Goal: Task Accomplishment & Management: Manage account settings

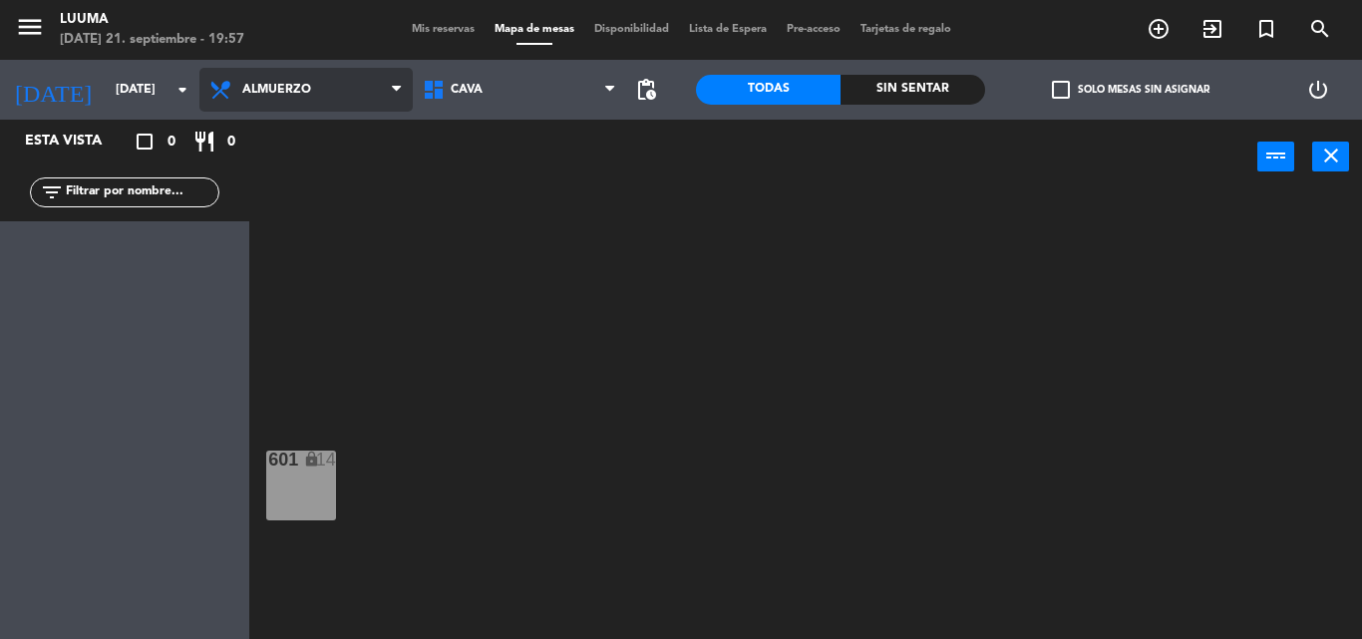
click at [292, 90] on span "Almuerzo" at bounding box center [276, 90] width 69 height 14
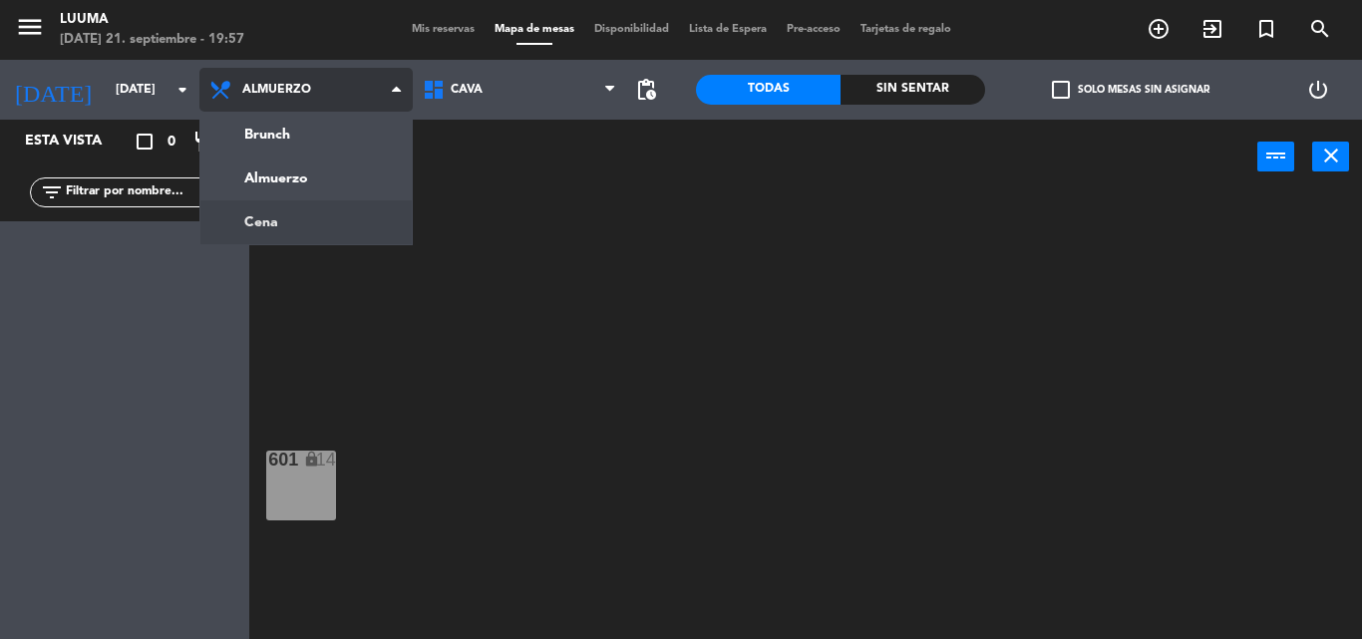
click at [246, 225] on ng-component "menu Luuma [DATE] 21. septiembre - 19:57 Mis reservas Mapa de mesas Disponibili…" at bounding box center [681, 319] width 1362 height 639
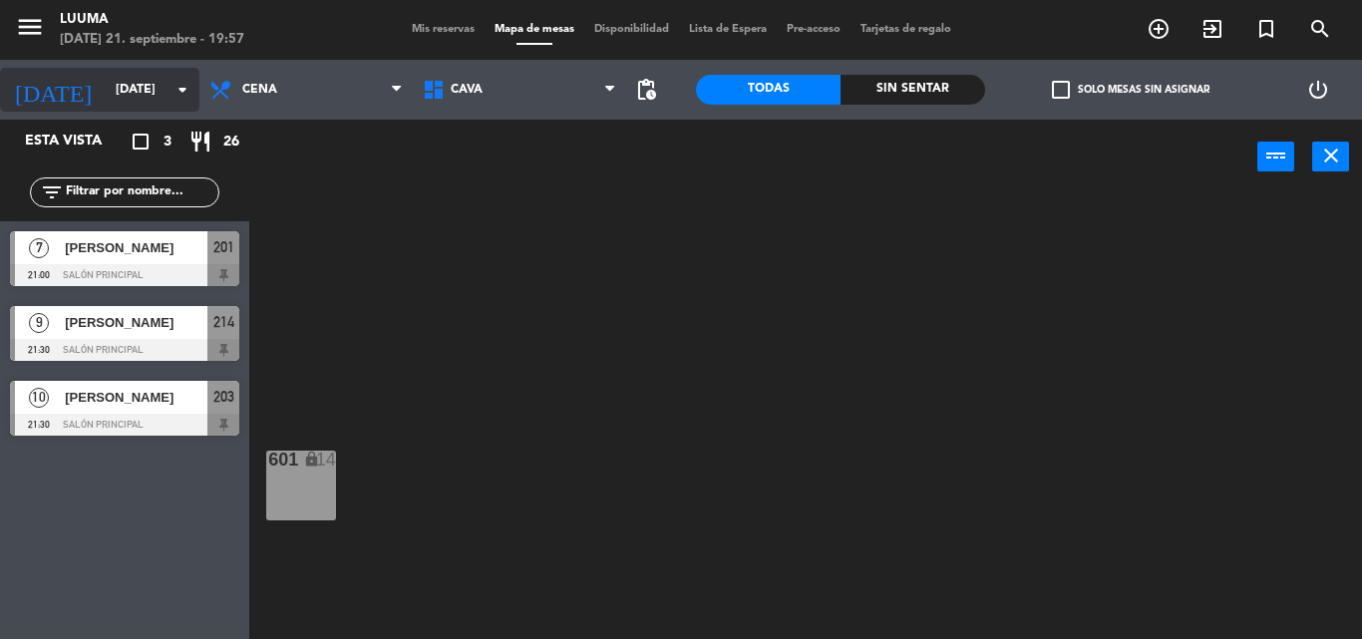
click at [182, 80] on icon "arrow_drop_down" at bounding box center [183, 90] width 24 height 24
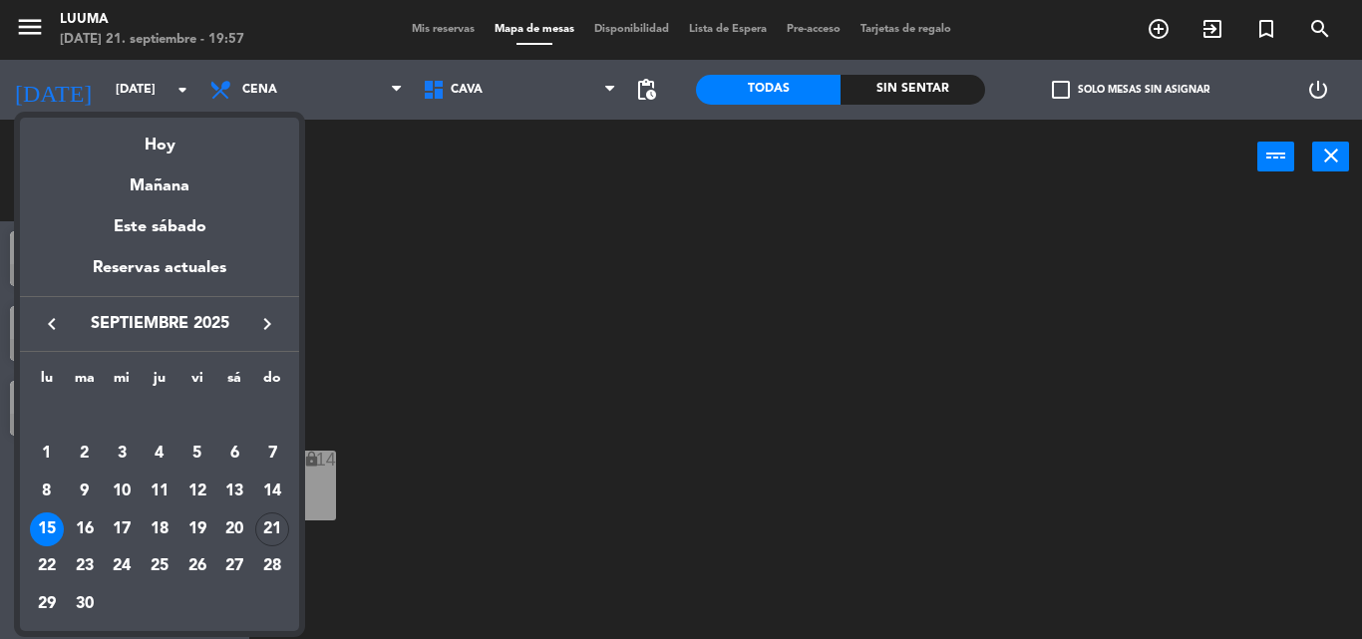
click at [268, 535] on div "21" at bounding box center [272, 530] width 34 height 34
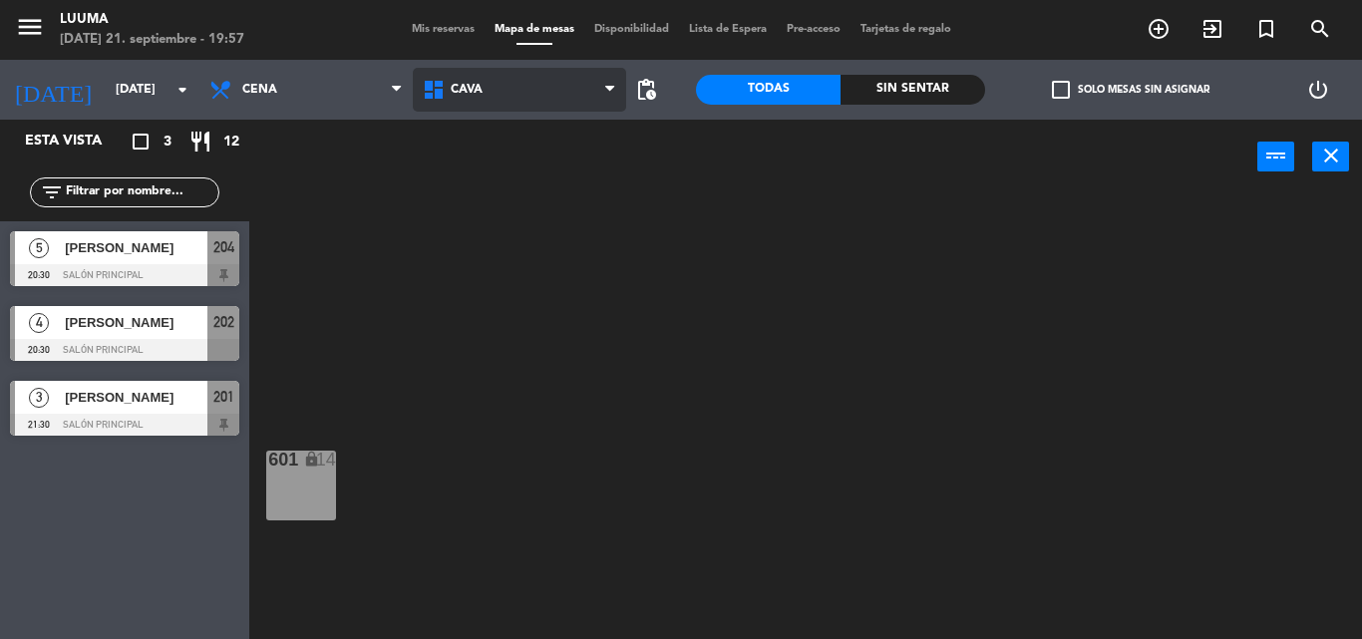
drag, startPoint x: 477, startPoint y: 86, endPoint x: 491, endPoint y: 97, distance: 17.8
click at [483, 94] on span "Cava" at bounding box center [467, 90] width 32 height 14
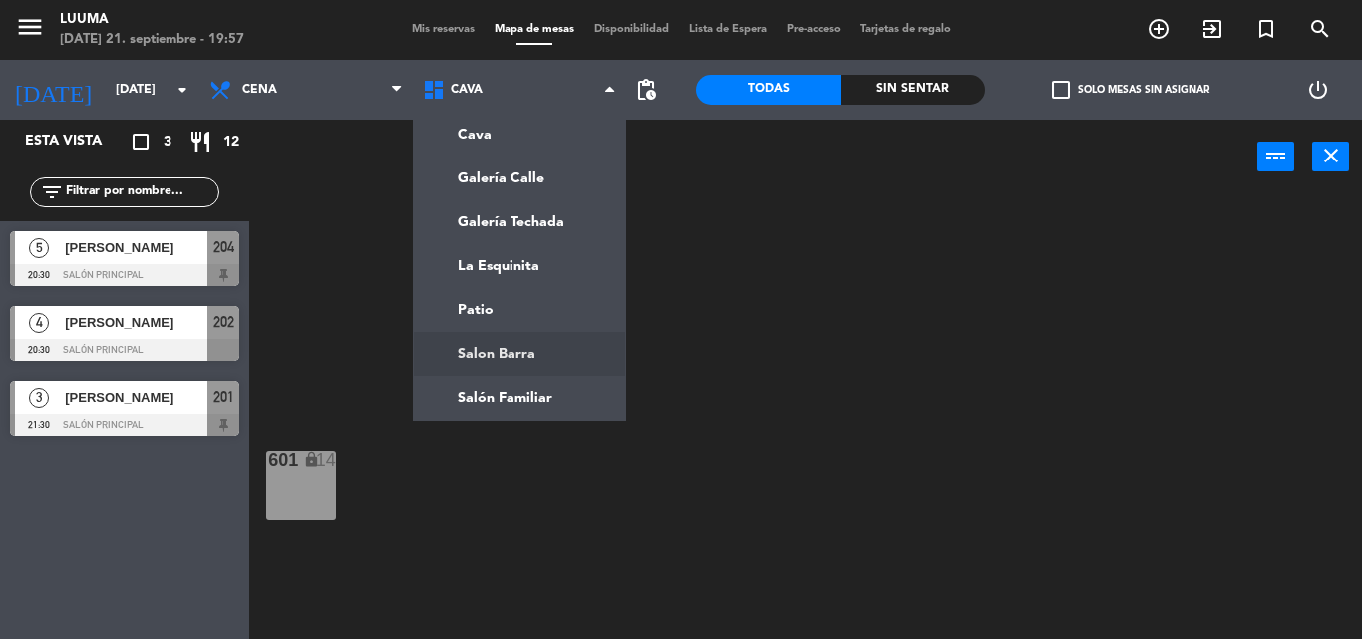
click at [545, 368] on ng-component "menu Luuma [DATE] 21. septiembre - 19:57 Mis reservas Mapa de mesas Disponibili…" at bounding box center [681, 319] width 1362 height 639
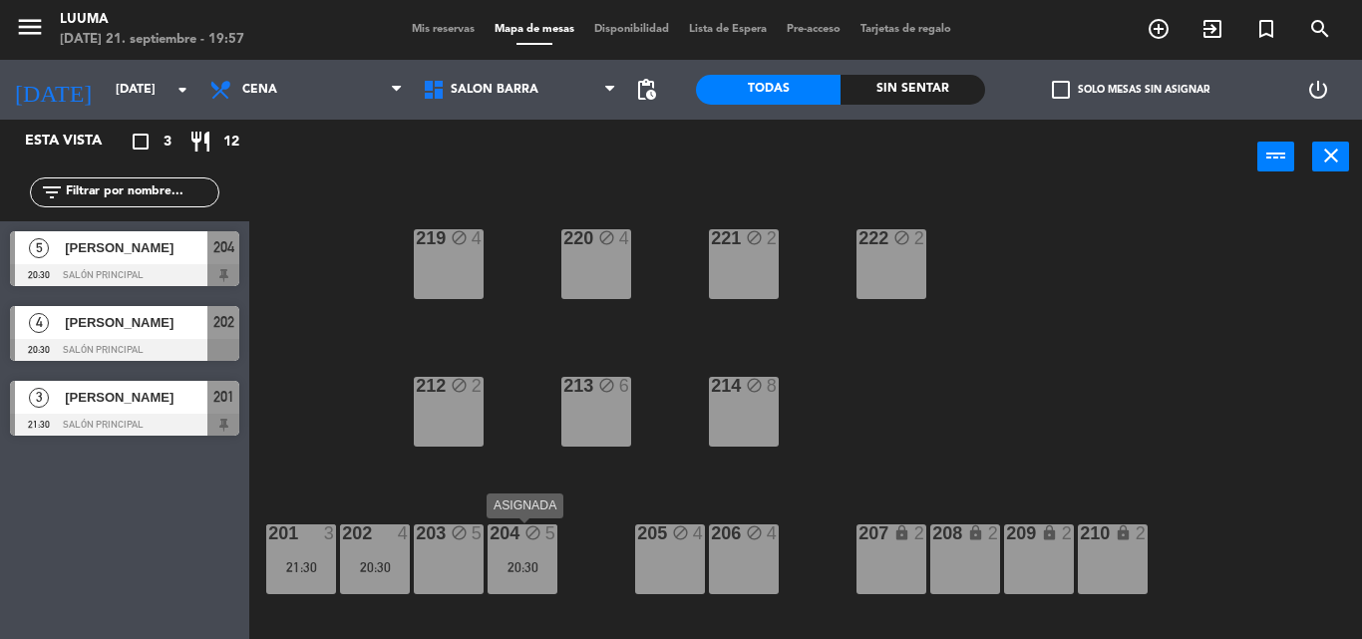
click at [530, 540] on icon "block" at bounding box center [533, 533] width 17 height 17
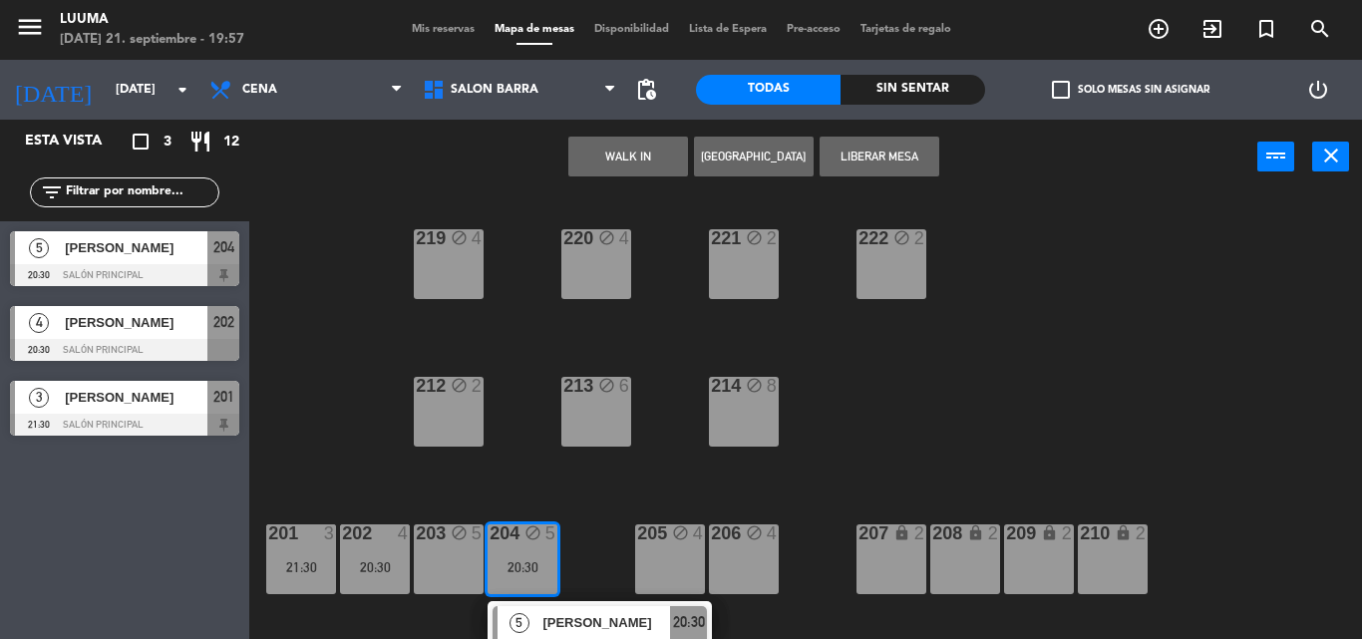
click at [771, 572] on div "206 block 4" at bounding box center [744, 560] width 70 height 70
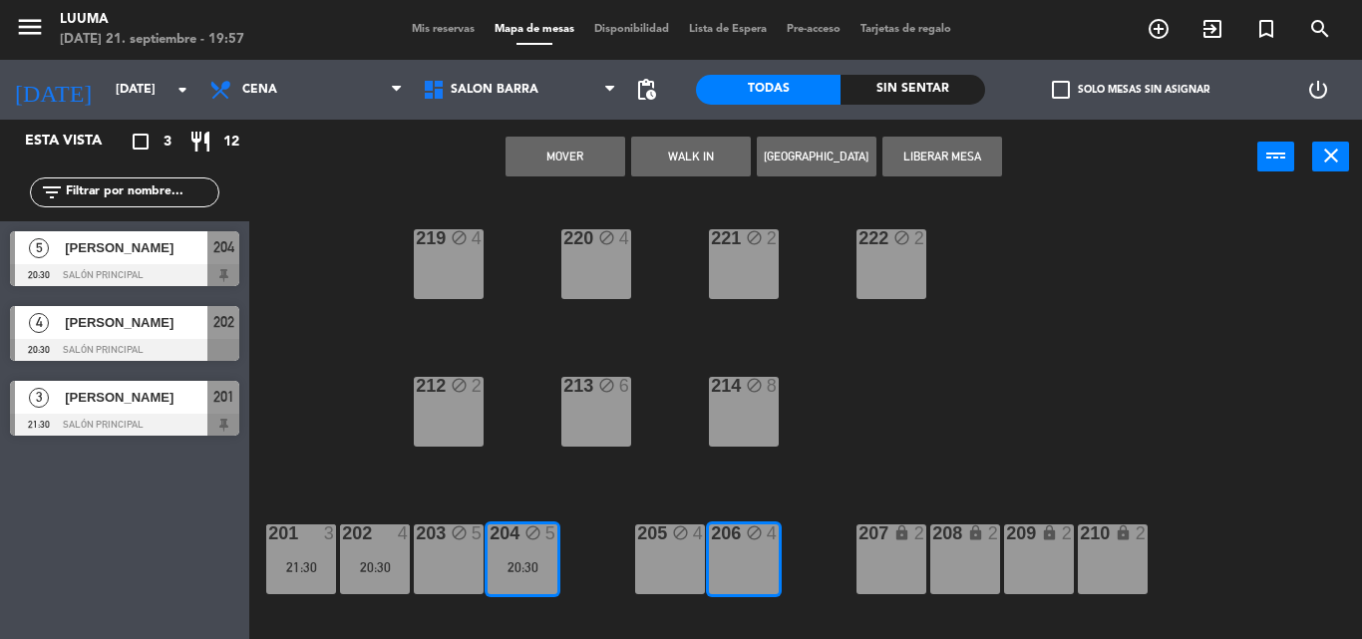
click at [547, 157] on button "Mover" at bounding box center [566, 157] width 120 height 40
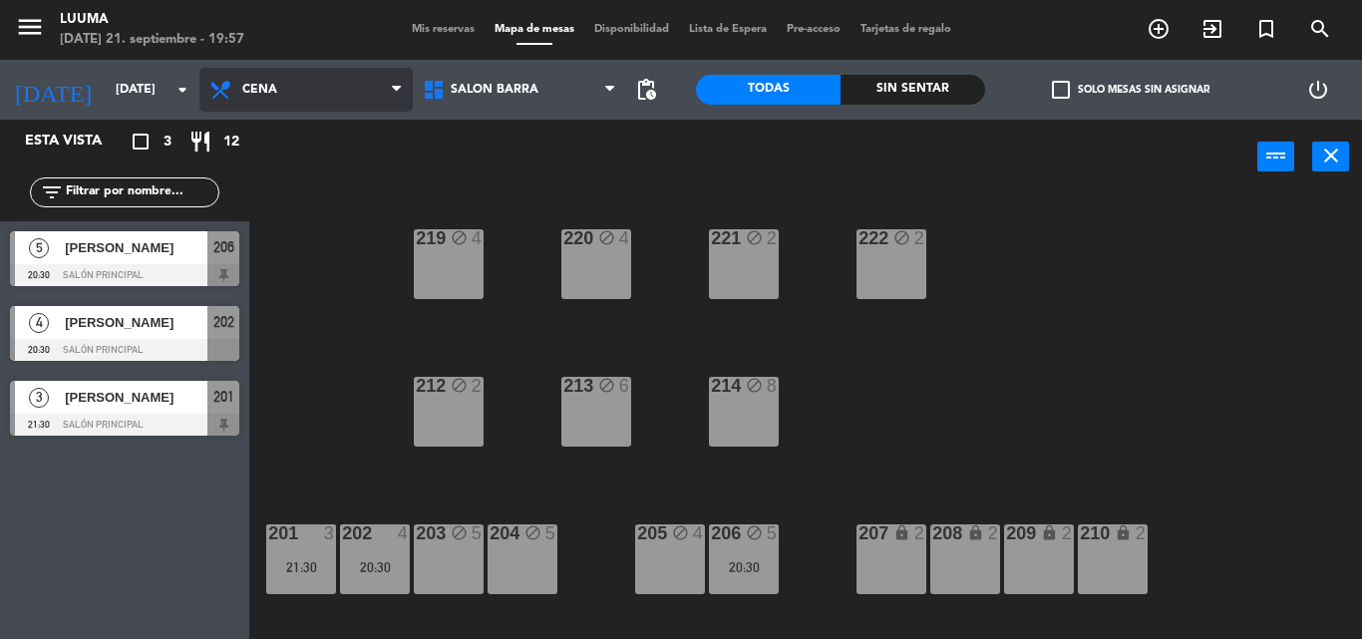
click at [253, 99] on span "Cena" at bounding box center [305, 90] width 213 height 44
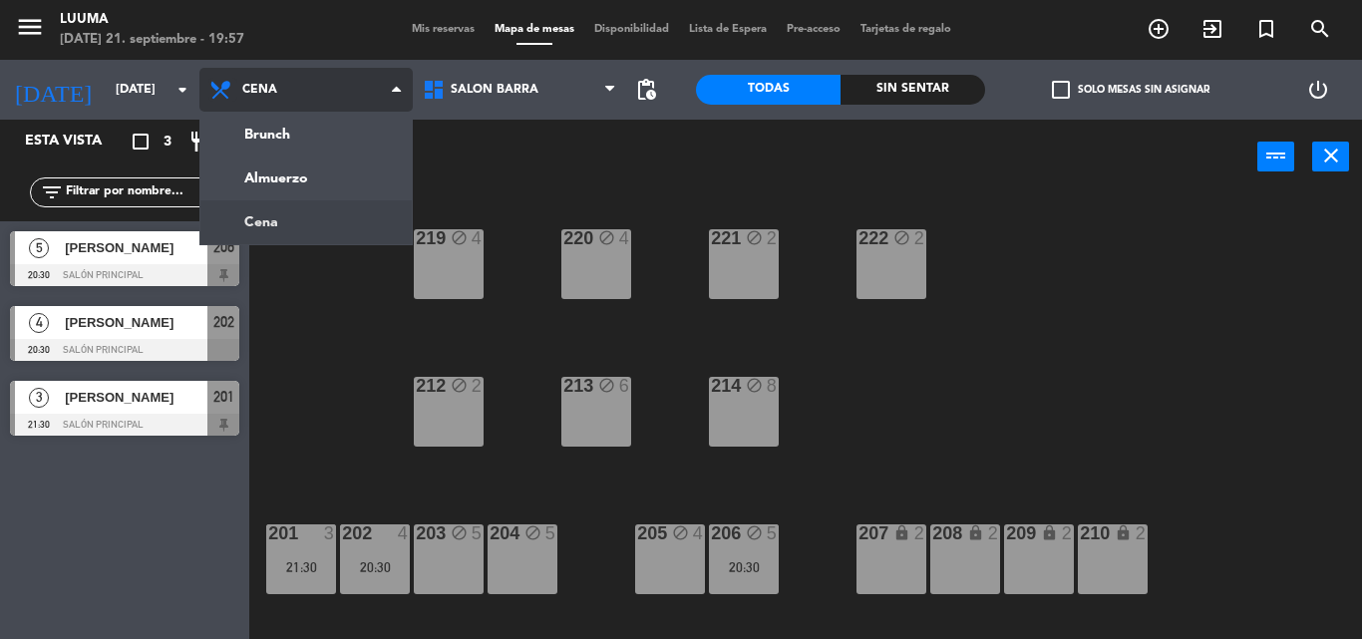
drag, startPoint x: 254, startPoint y: 96, endPoint x: 216, endPoint y: 99, distance: 38.0
click at [263, 96] on span "Cena" at bounding box center [259, 90] width 35 height 14
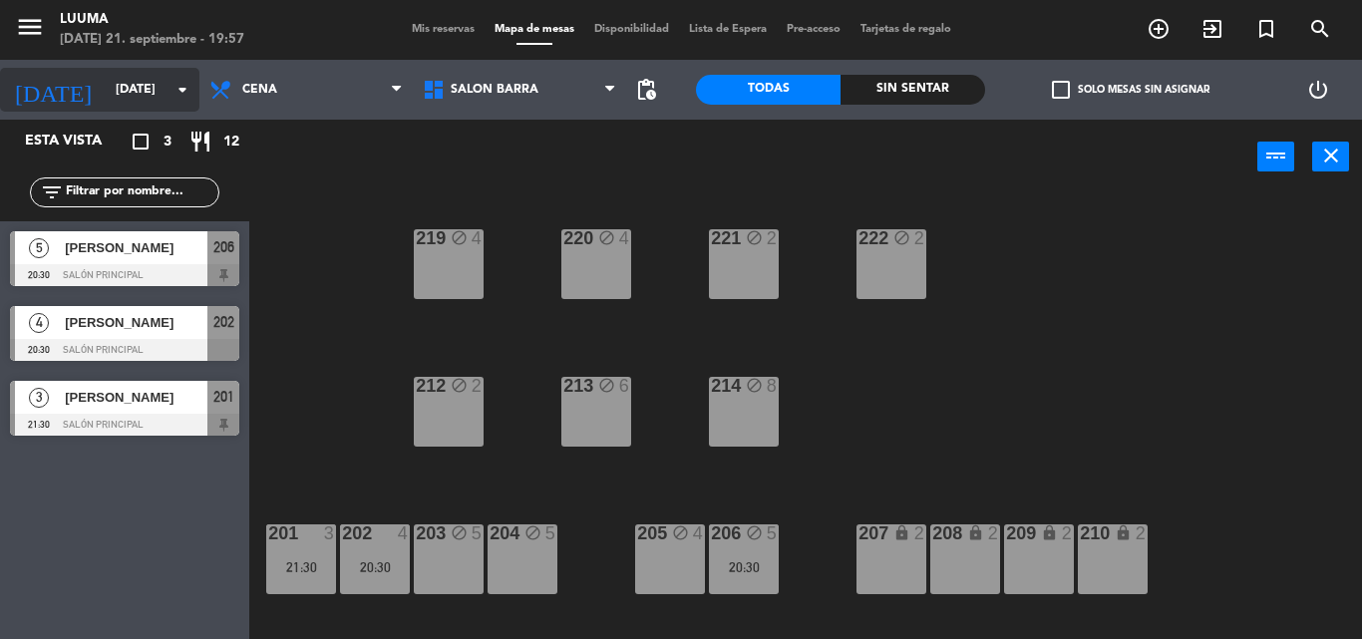
click at [163, 81] on input "[DATE]" at bounding box center [190, 90] width 169 height 34
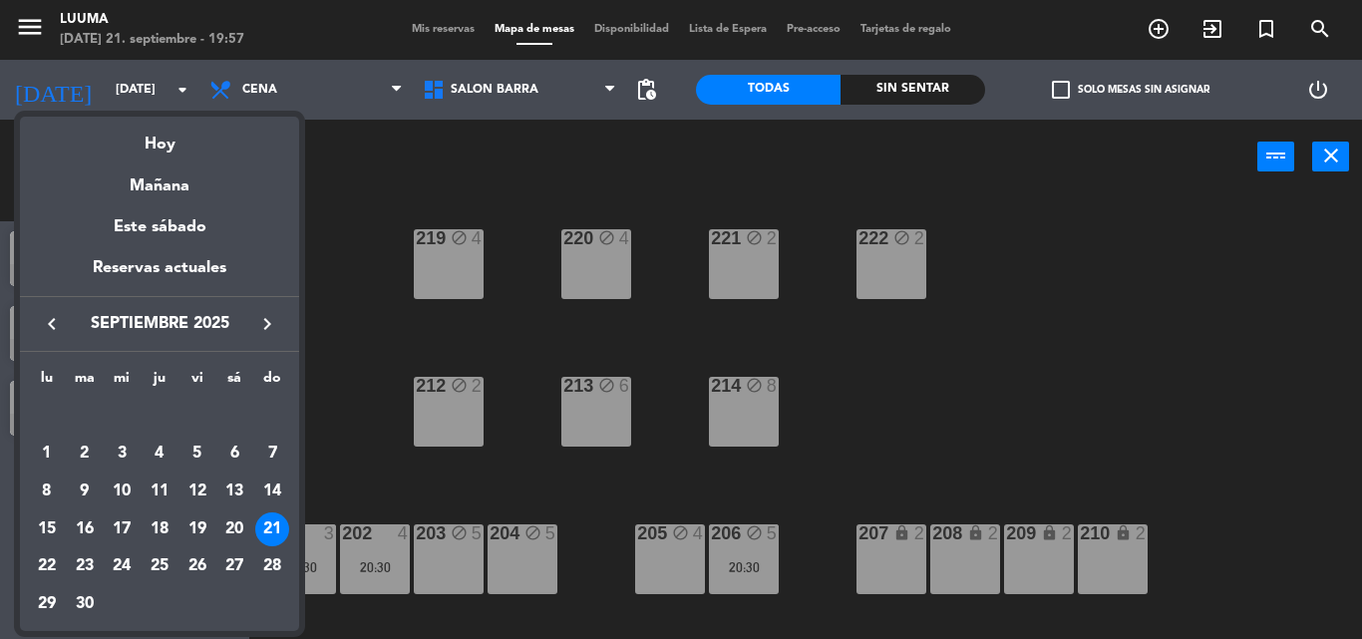
click at [183, 191] on div "Mañana" at bounding box center [159, 179] width 279 height 41
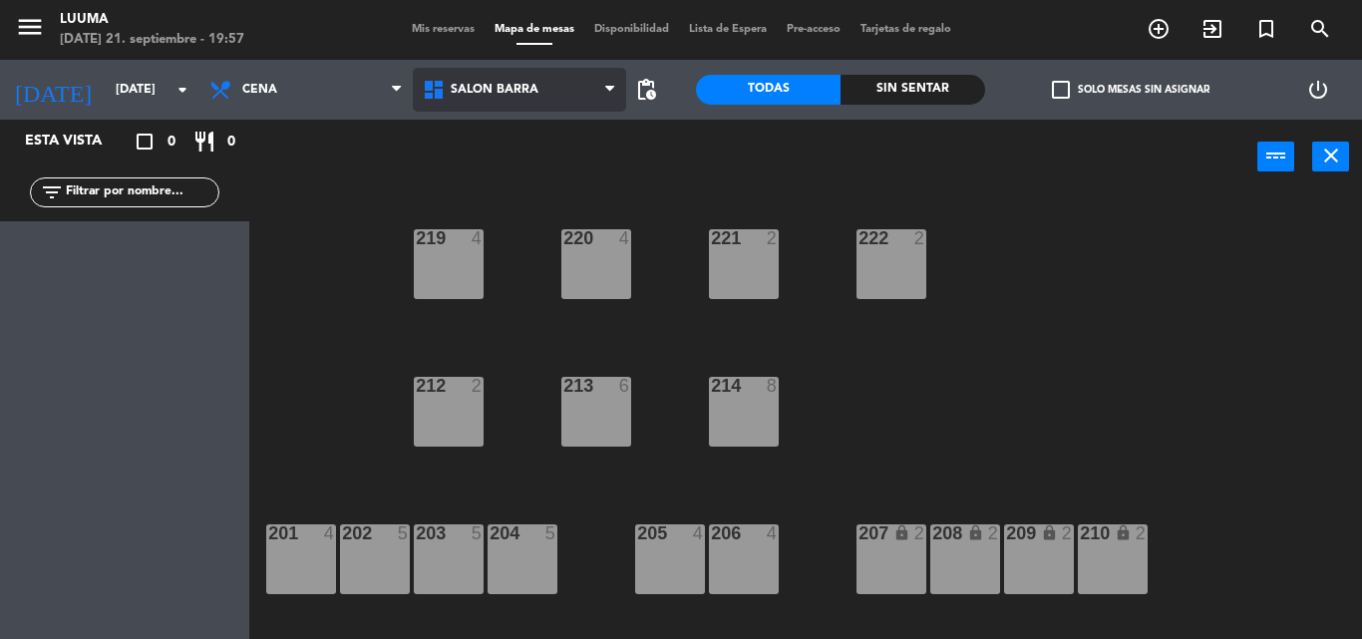
click at [469, 88] on span "Salon Barra" at bounding box center [495, 90] width 88 height 14
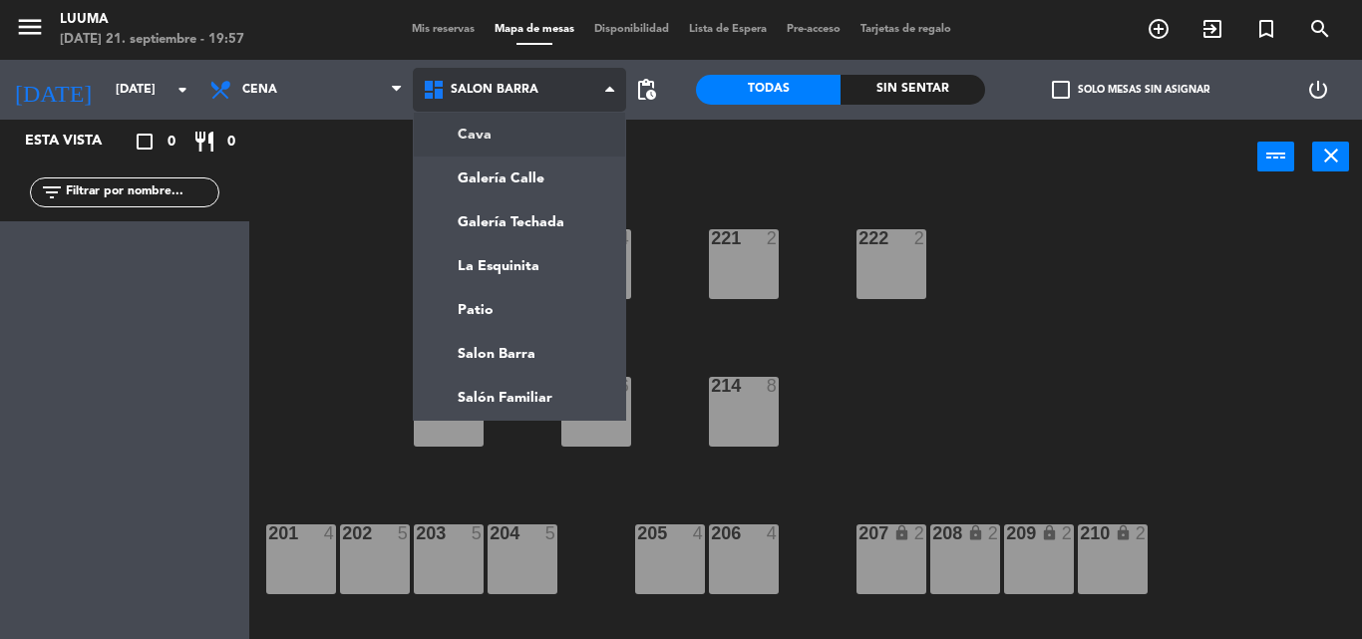
click at [448, 96] on icon at bounding box center [436, 90] width 29 height 24
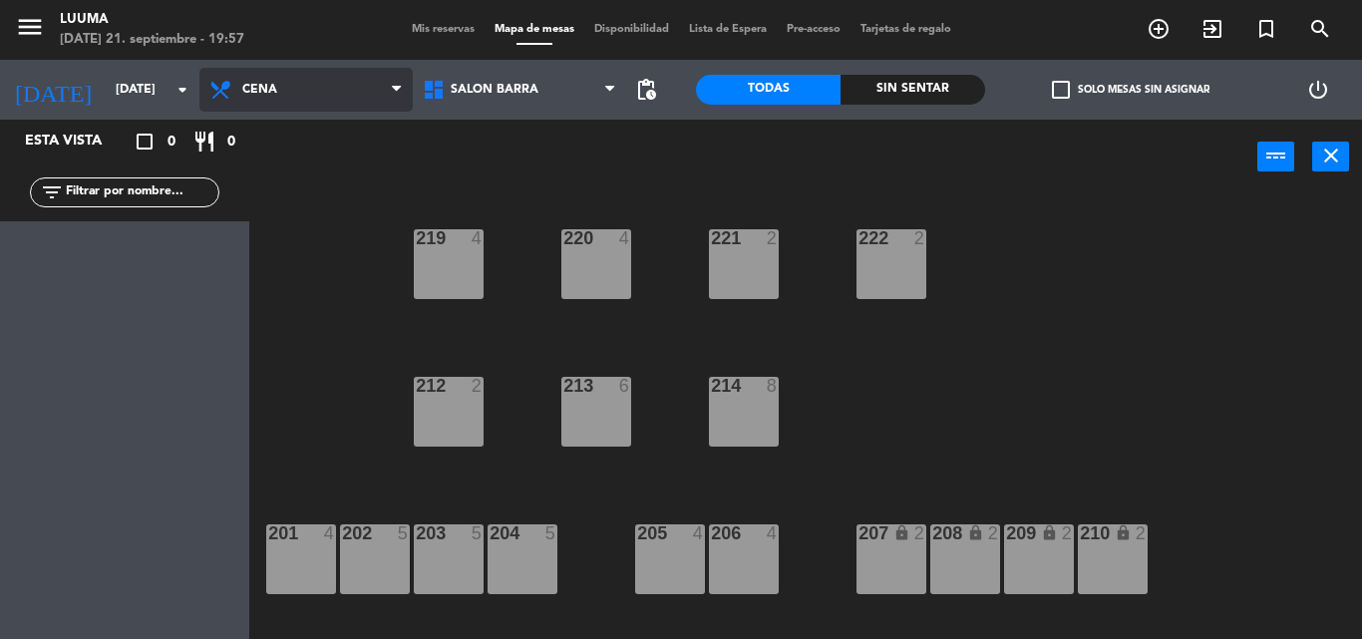
click at [305, 92] on span "Cena" at bounding box center [305, 90] width 213 height 44
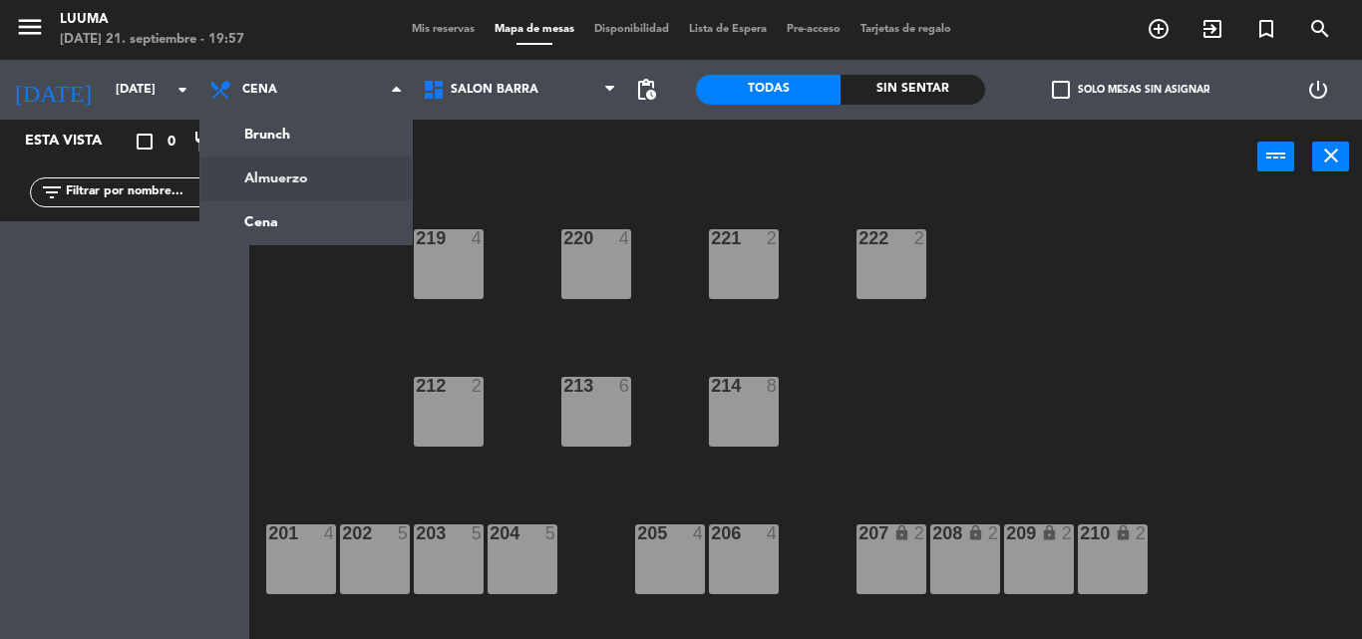
click at [323, 179] on ng-component "menu Luuma [DATE] 21. septiembre - 19:57 Mis reservas Mapa de mesas Disponibili…" at bounding box center [681, 319] width 1362 height 639
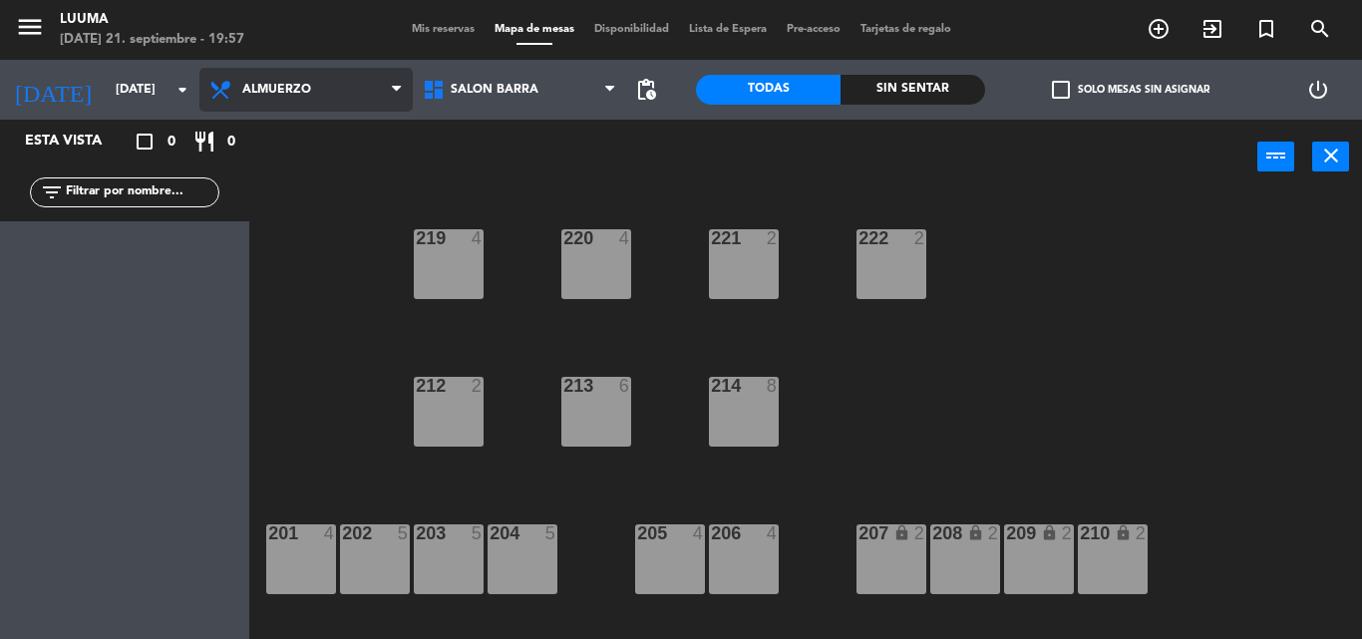
click at [275, 89] on span "Almuerzo" at bounding box center [276, 90] width 69 height 14
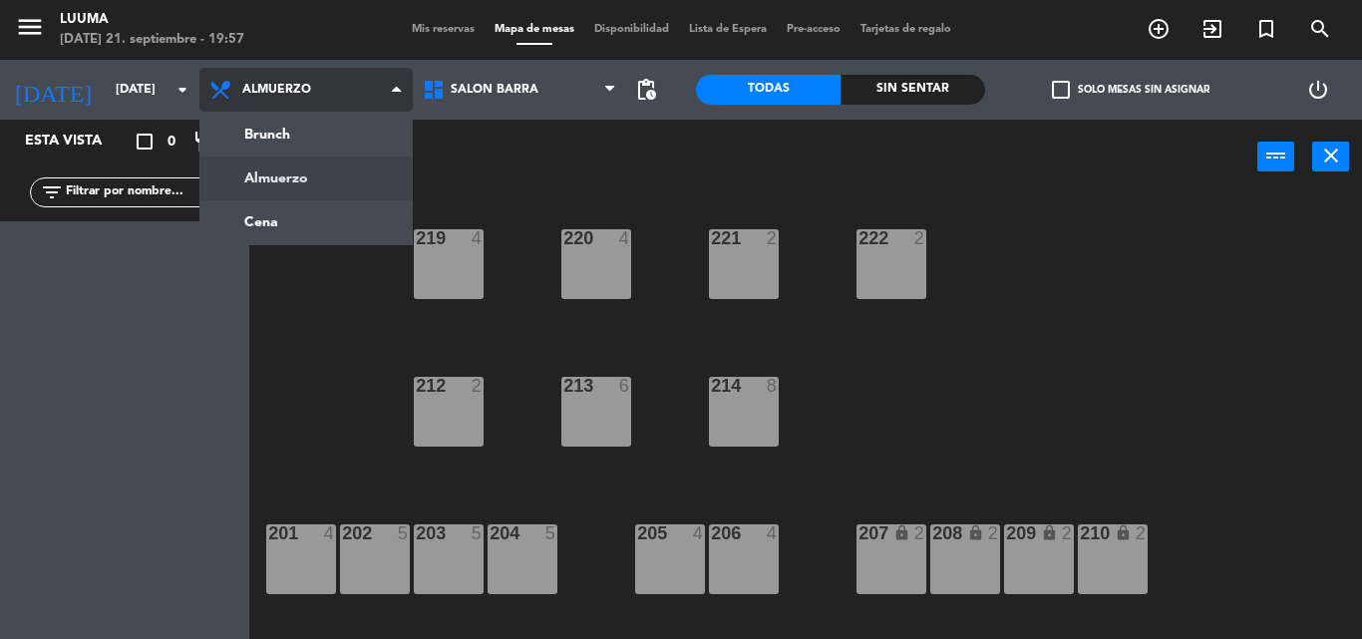
click at [326, 172] on ng-component "menu Luuma [DATE] 21. septiembre - 19:57 Mis reservas Mapa de mesas Disponibili…" at bounding box center [681, 319] width 1362 height 639
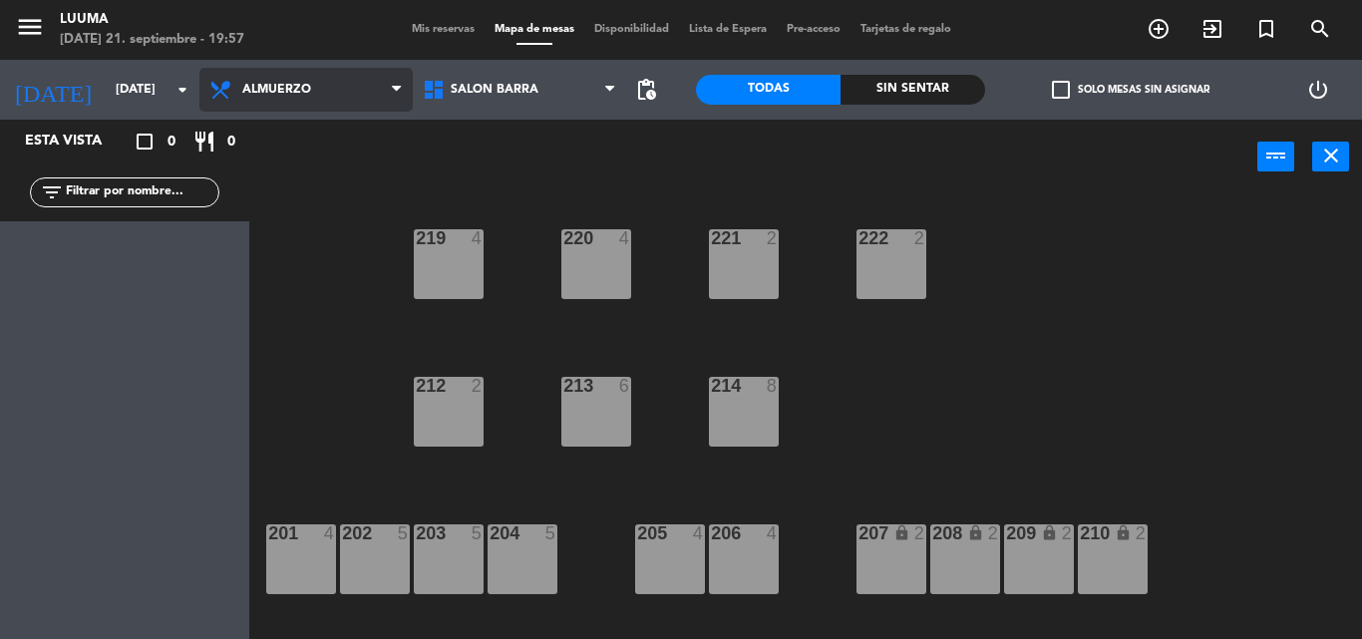
click at [276, 89] on span "Almuerzo" at bounding box center [276, 90] width 69 height 14
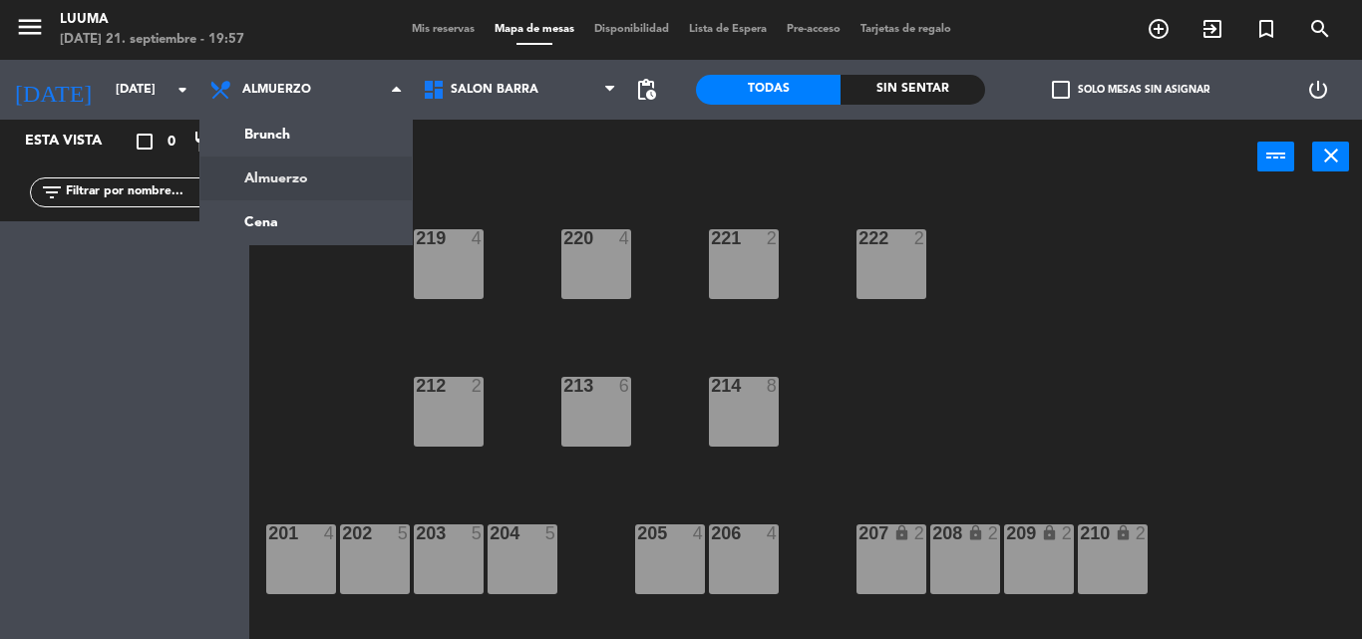
click at [307, 166] on ng-component "menu Luuma [DATE] 21. septiembre - 19:57 Mis reservas Mapa de mesas Disponibili…" at bounding box center [681, 319] width 1362 height 639
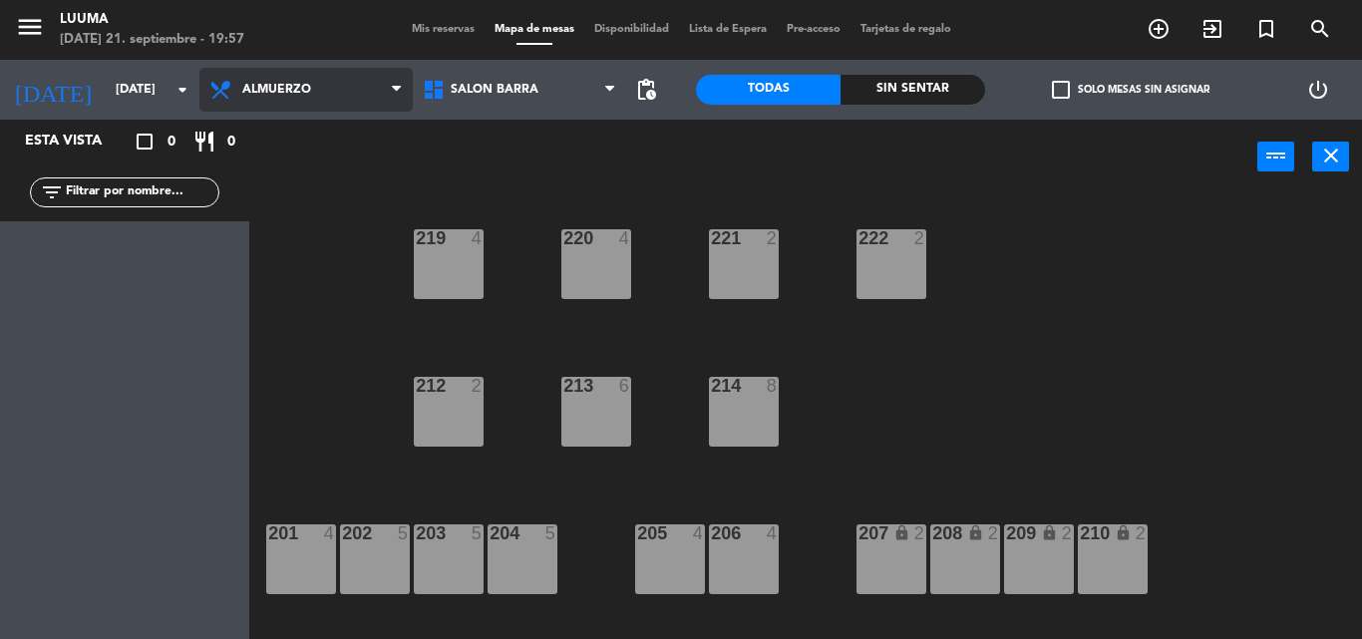
click at [306, 84] on span "Almuerzo" at bounding box center [276, 90] width 69 height 14
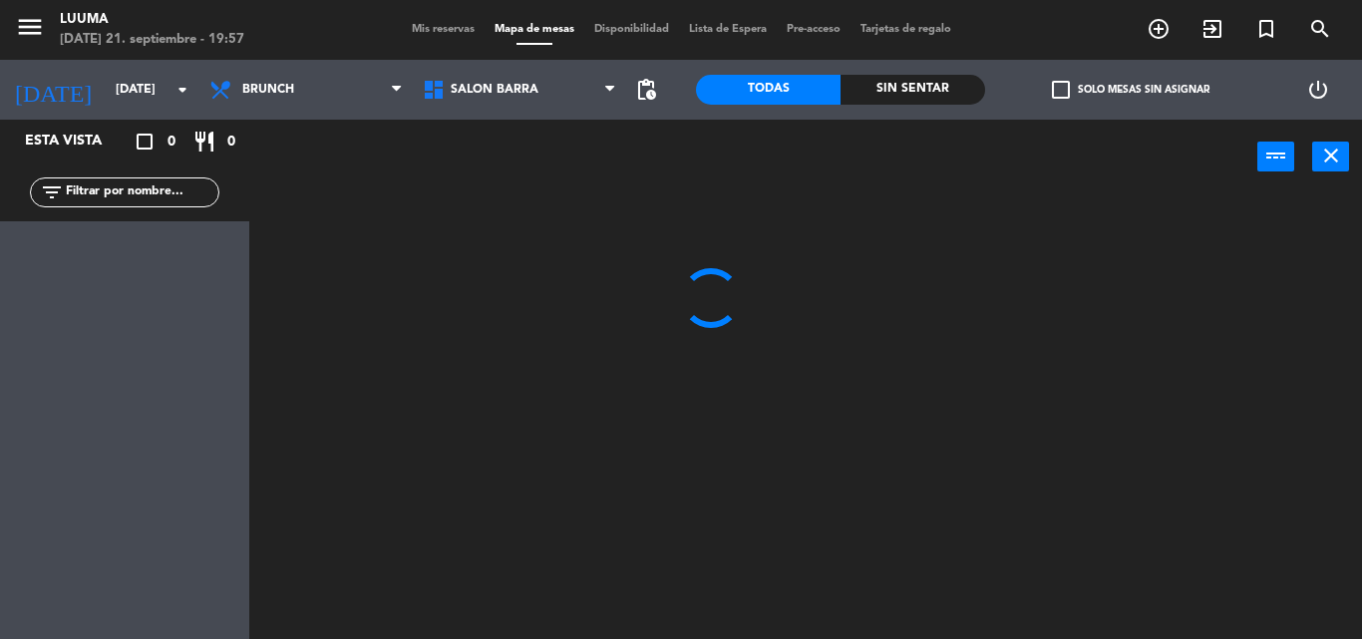
click at [313, 120] on ng-component "menu Luuma [DATE] 21. septiembre - 19:57 Mis reservas Mapa de mesas Disponibili…" at bounding box center [681, 319] width 1362 height 639
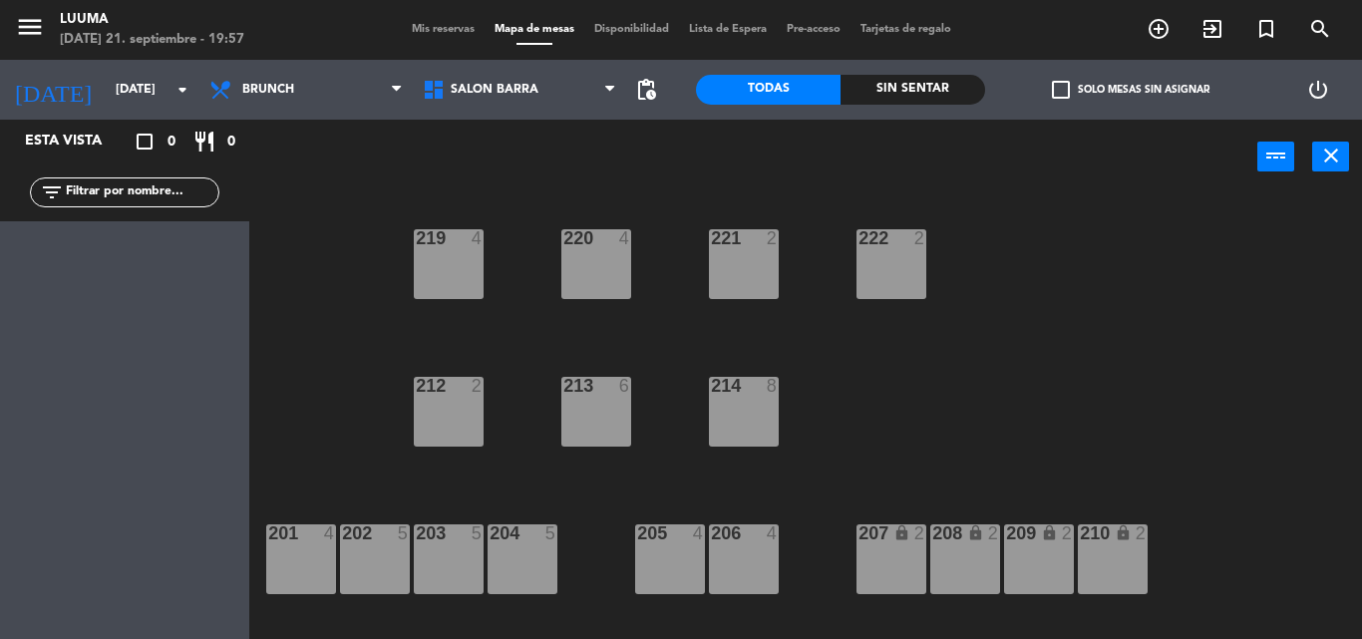
click at [152, 250] on div "Esta vista crop_square 0 restaurant 0 filter_list" at bounding box center [124, 380] width 249 height 520
click at [235, 101] on icon at bounding box center [222, 90] width 29 height 24
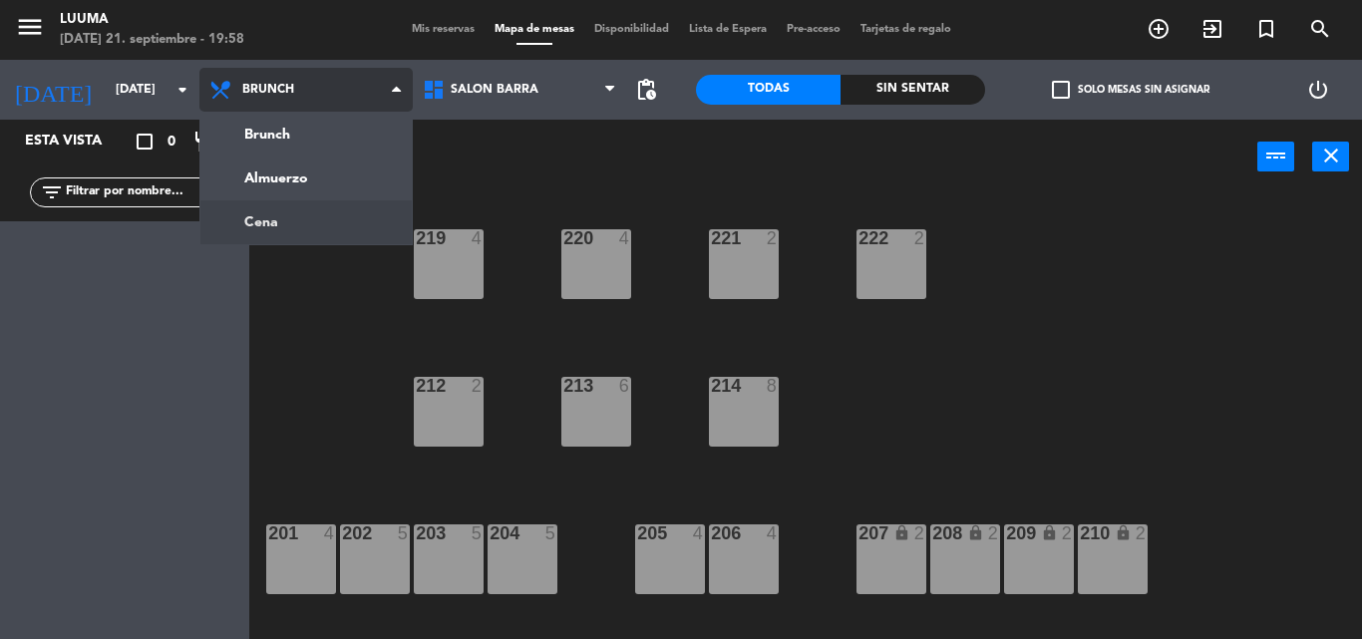
click at [333, 206] on ng-component "menu Luuma [DATE] 21. septiembre - 19:58 Mis reservas Mapa de mesas Disponibili…" at bounding box center [681, 319] width 1362 height 639
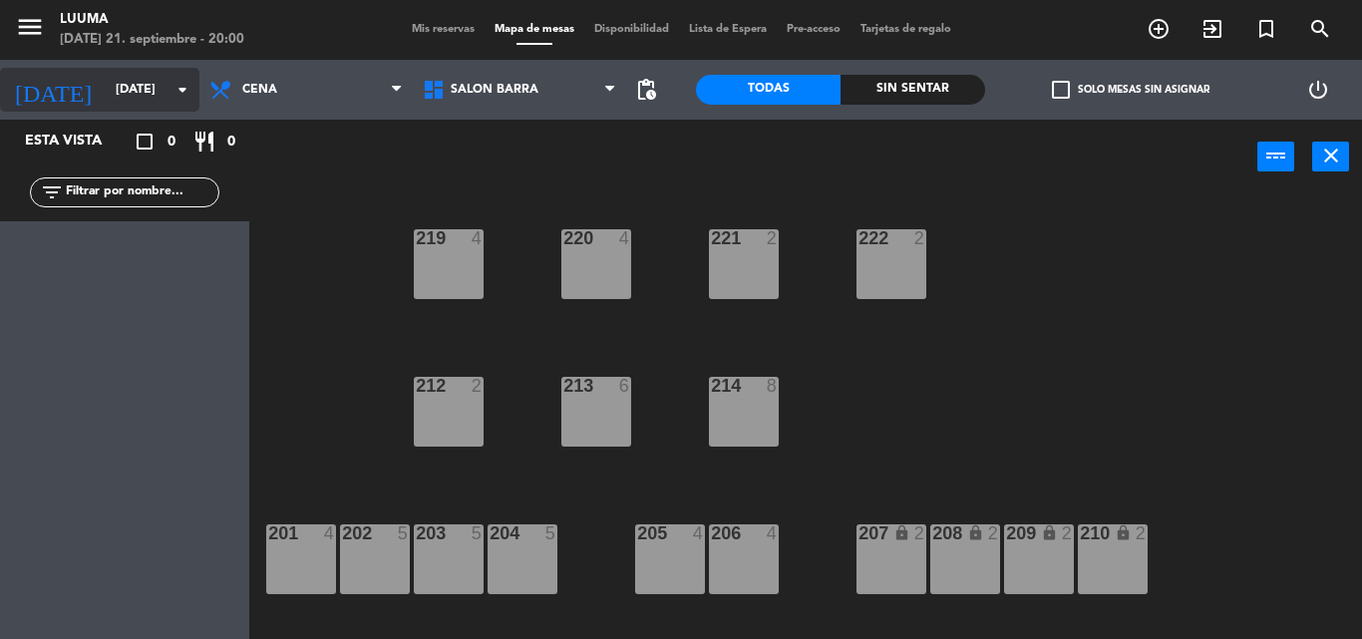
click at [106, 103] on input "[DATE]" at bounding box center [190, 90] width 169 height 34
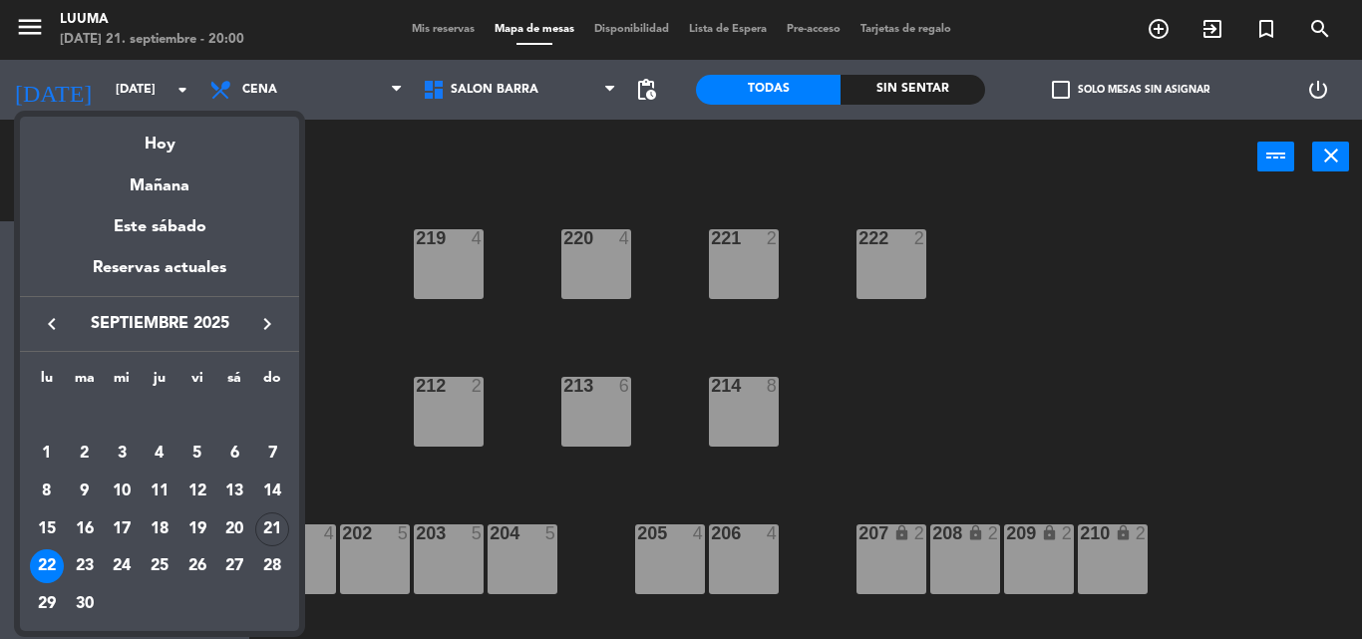
click at [152, 124] on div "Hoy" at bounding box center [159, 137] width 279 height 41
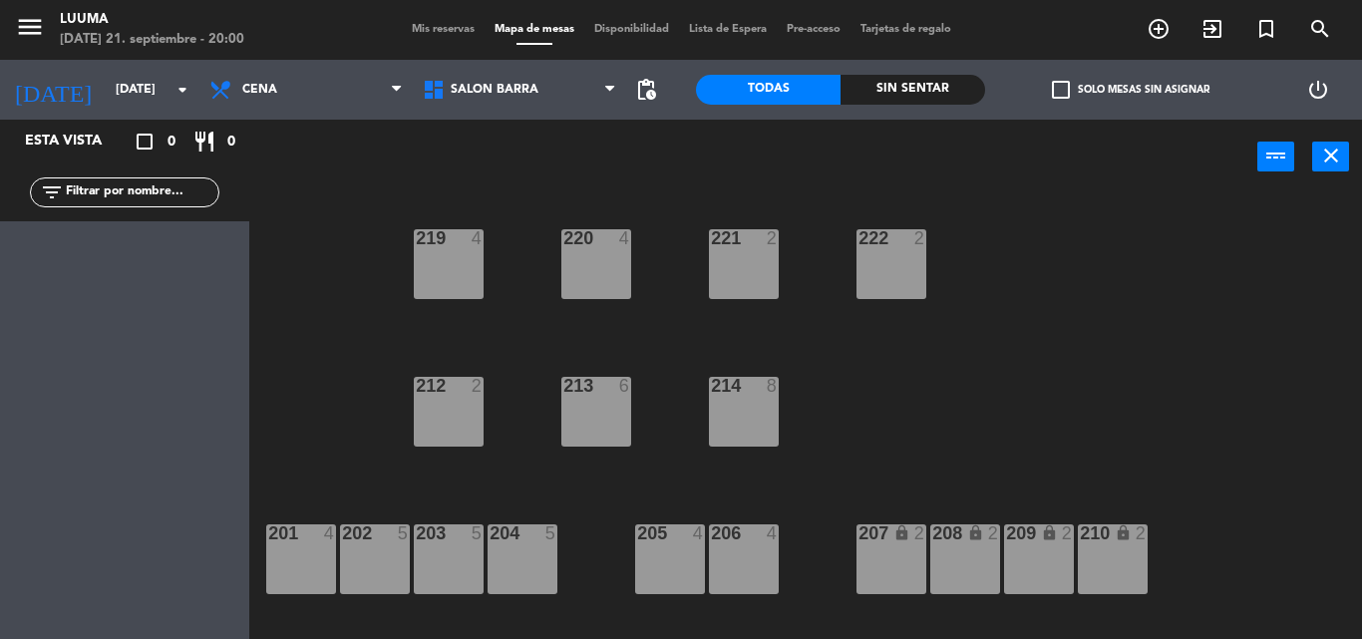
type input "[DATE]"
